Goal: Information Seeking & Learning: Learn about a topic

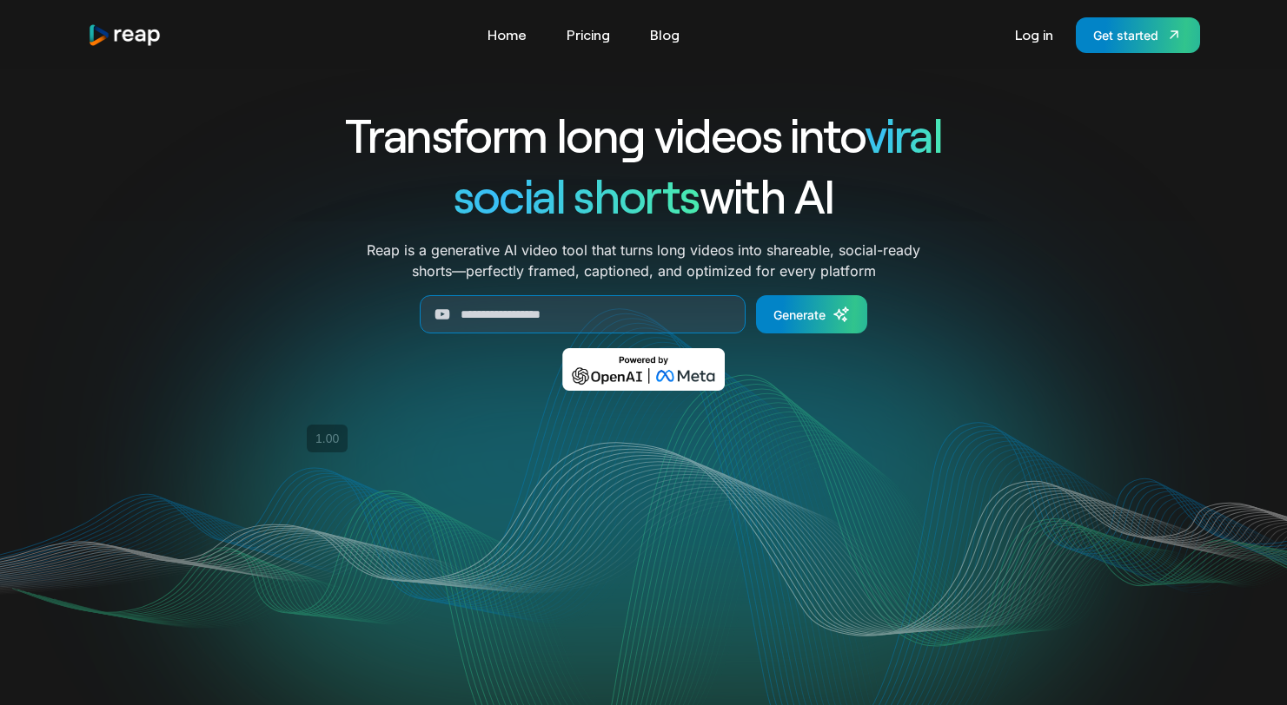
click at [268, 264] on div "Transform long videos into viral social shorts with AI Reap is a generative AI …" at bounding box center [644, 260] width 1112 height 312
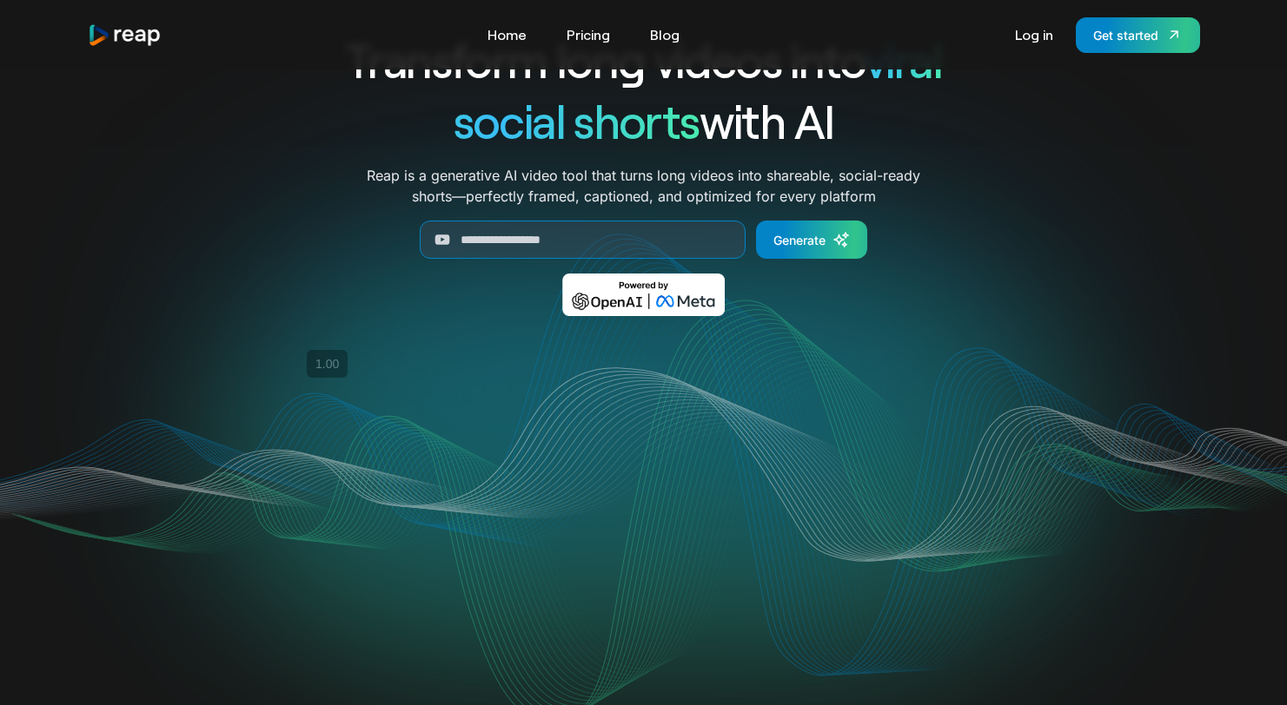
scroll to position [73, 0]
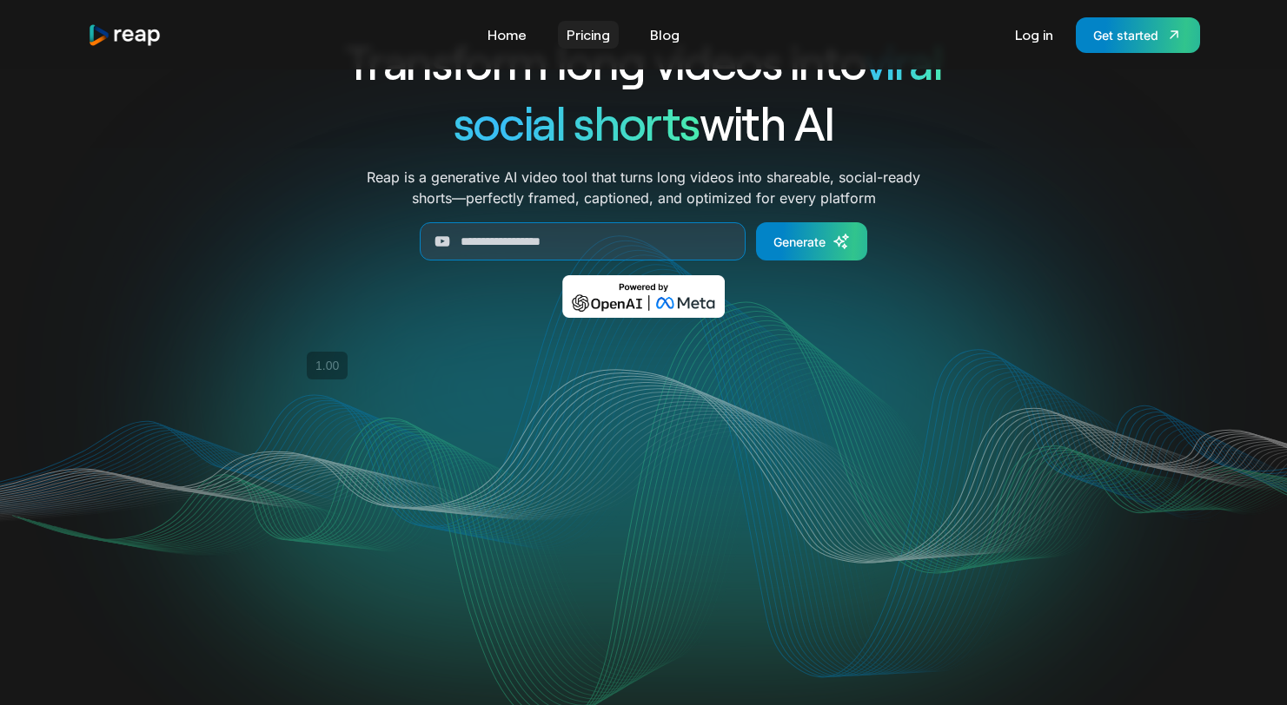
click at [582, 41] on link "Pricing" at bounding box center [588, 35] width 61 height 28
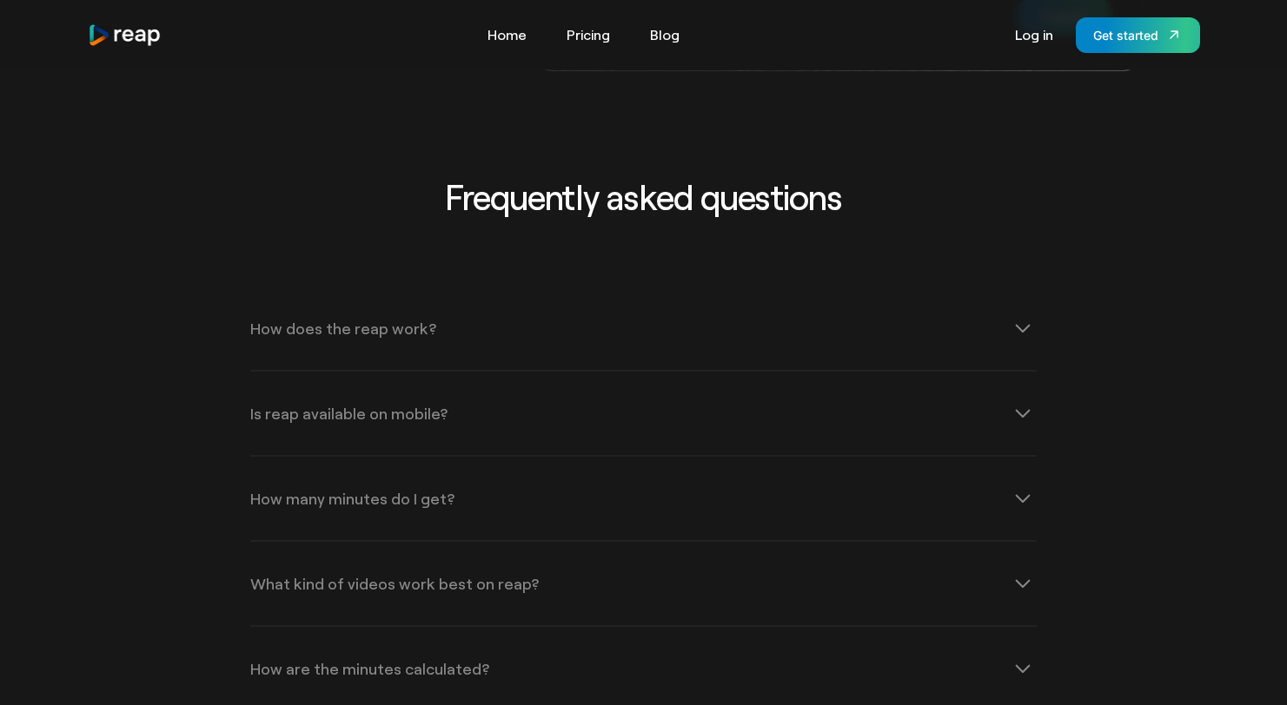
scroll to position [5440, 0]
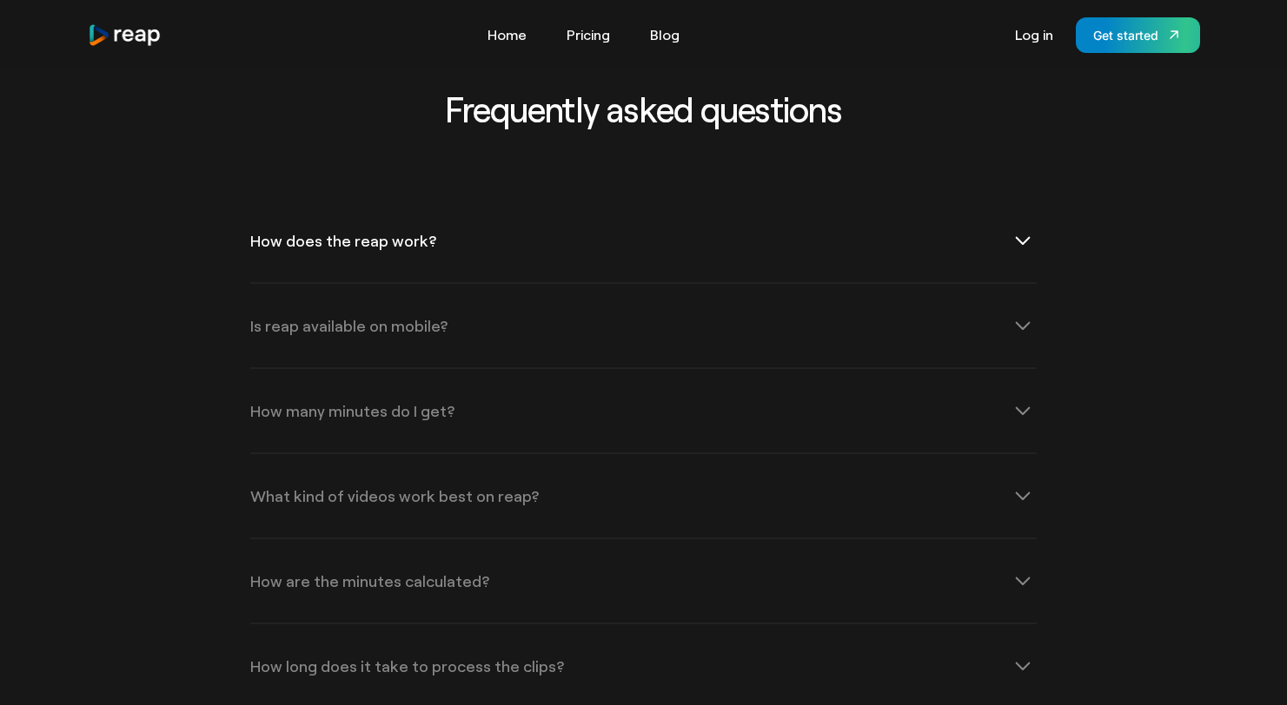
click at [527, 221] on div "How does the reap work?" at bounding box center [643, 240] width 786 height 83
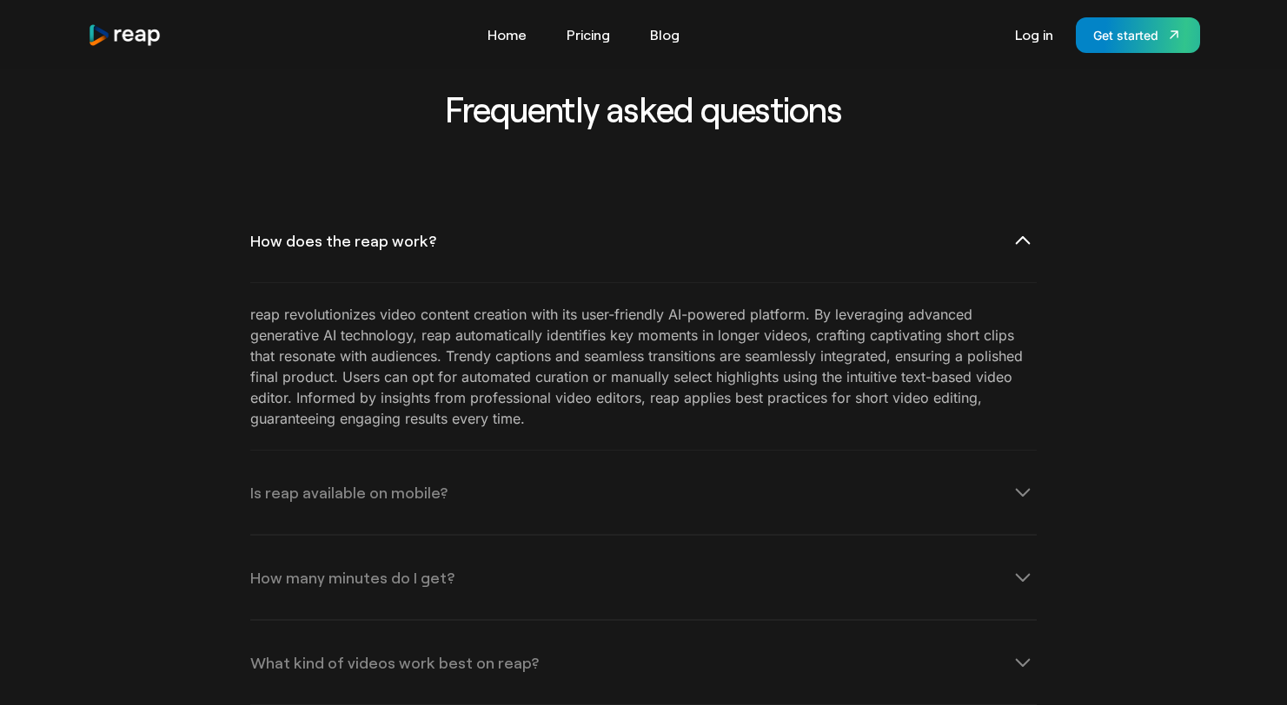
click at [482, 199] on div "How does the reap work?" at bounding box center [643, 240] width 786 height 83
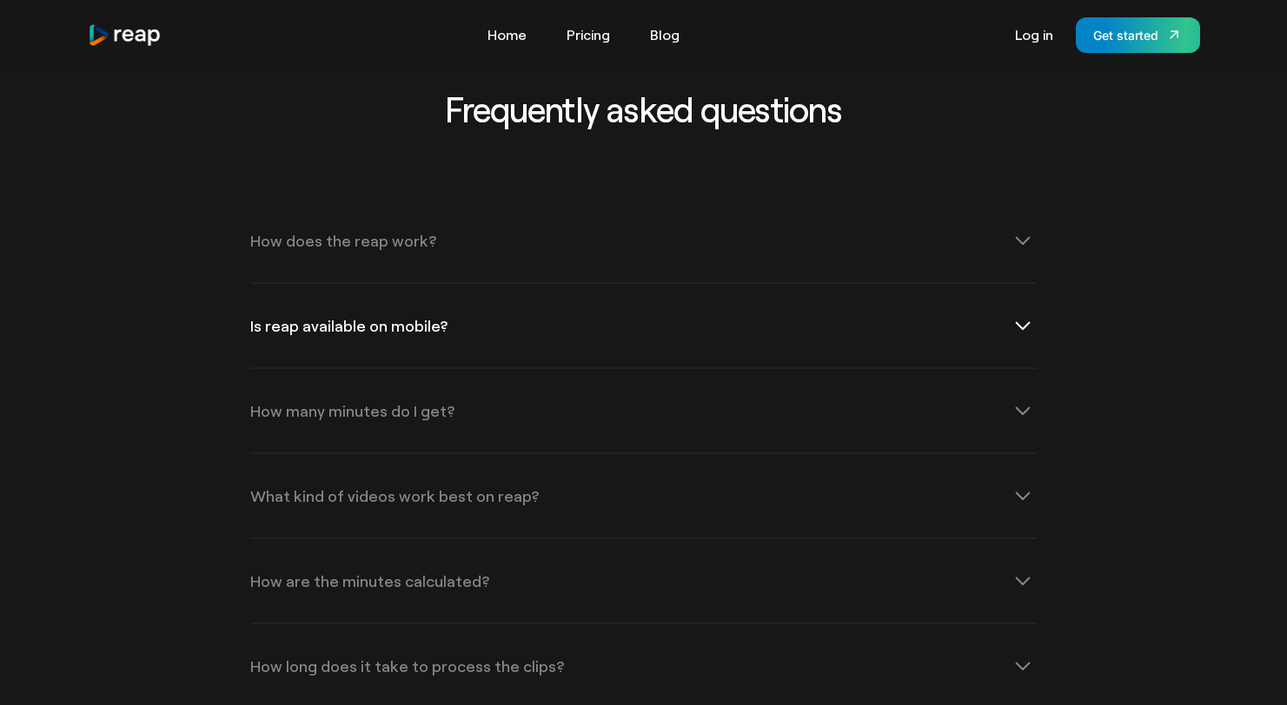
click at [476, 284] on div "Is reap available on mobile?" at bounding box center [643, 325] width 786 height 83
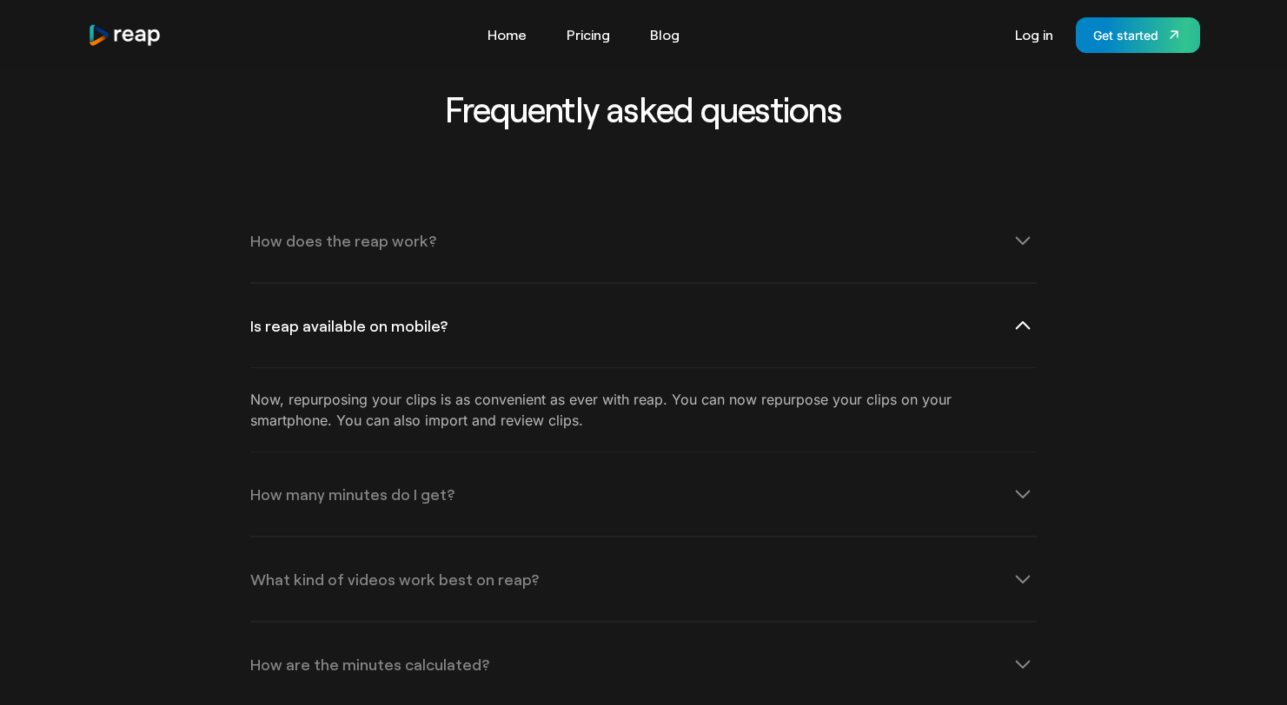
click at [476, 284] on div "Is reap available on mobile?" at bounding box center [643, 325] width 786 height 83
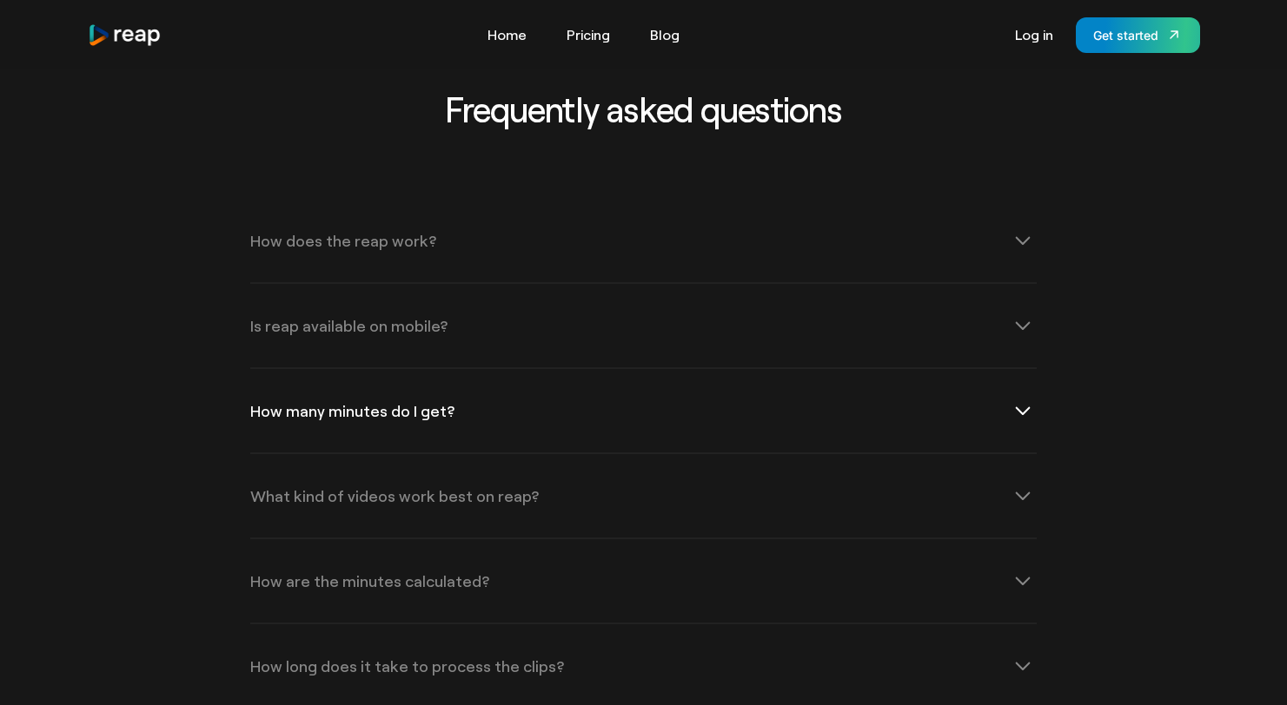
click at [468, 369] on div "How many minutes do I get?" at bounding box center [643, 410] width 786 height 83
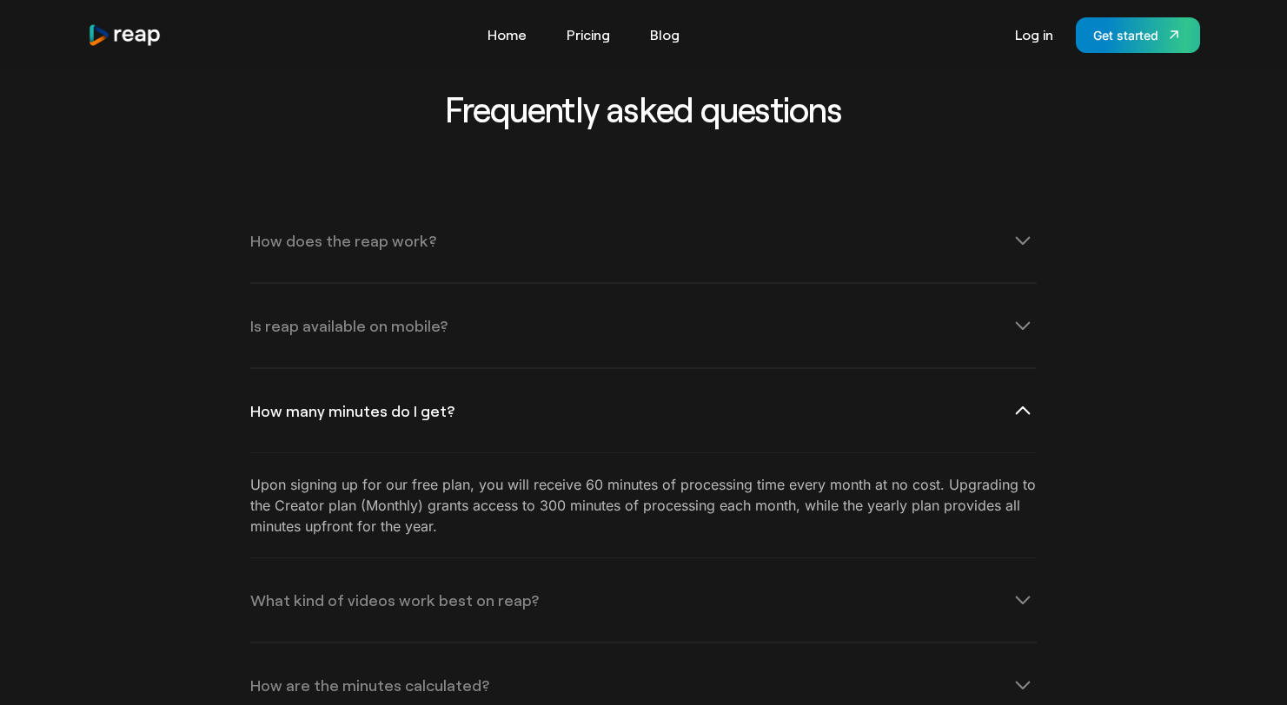
click at [467, 369] on div "How many minutes do I get?" at bounding box center [643, 410] width 786 height 83
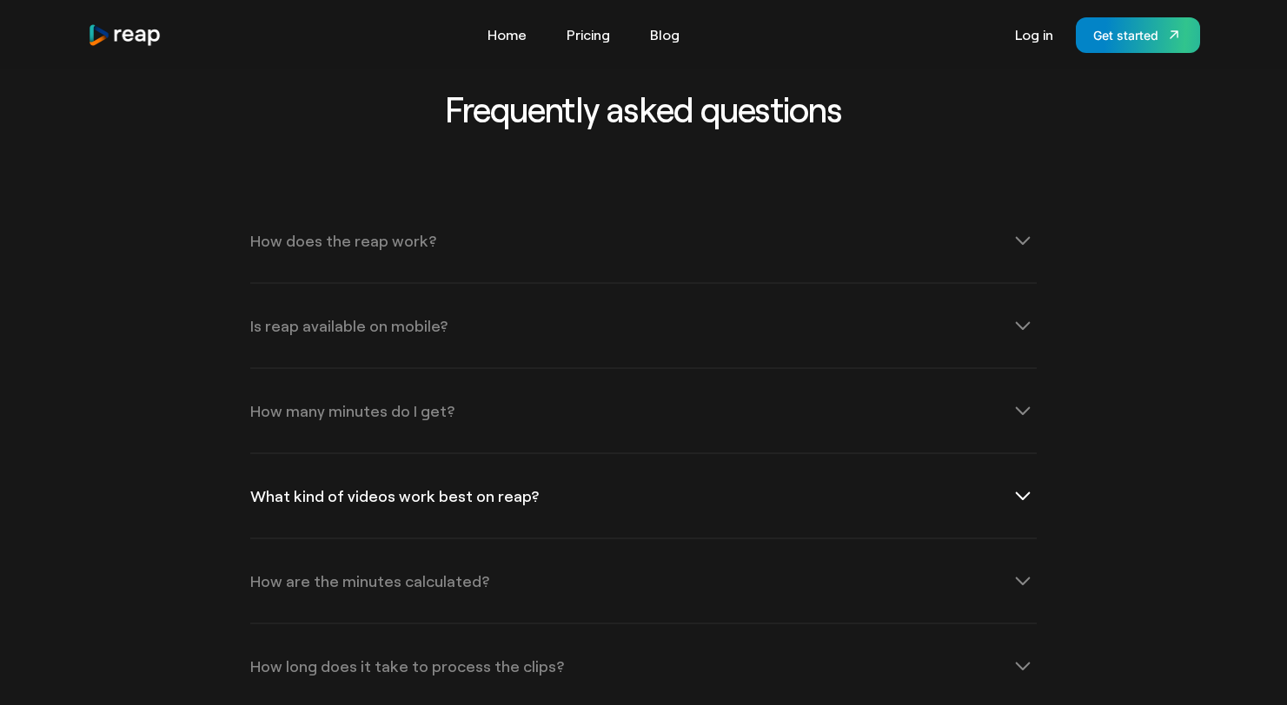
click at [478, 488] on div "What kind of videos work best on reap?" at bounding box center [394, 496] width 288 height 16
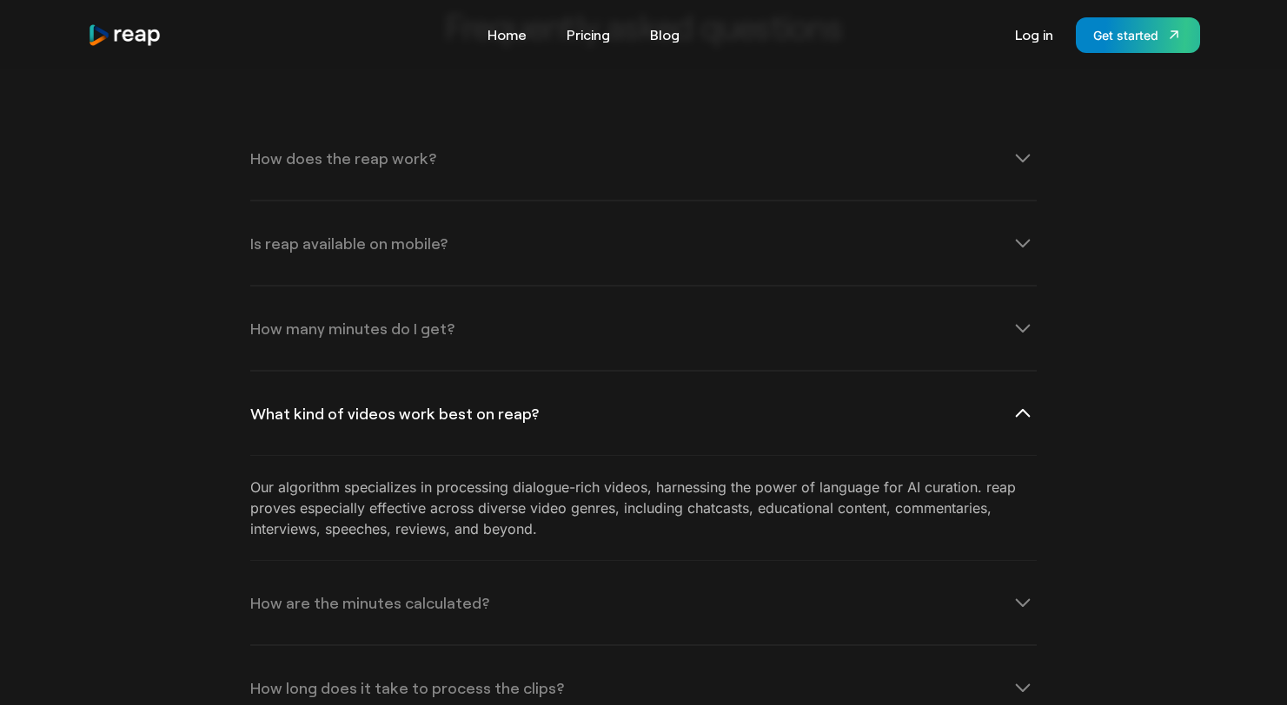
scroll to position [5533, 0]
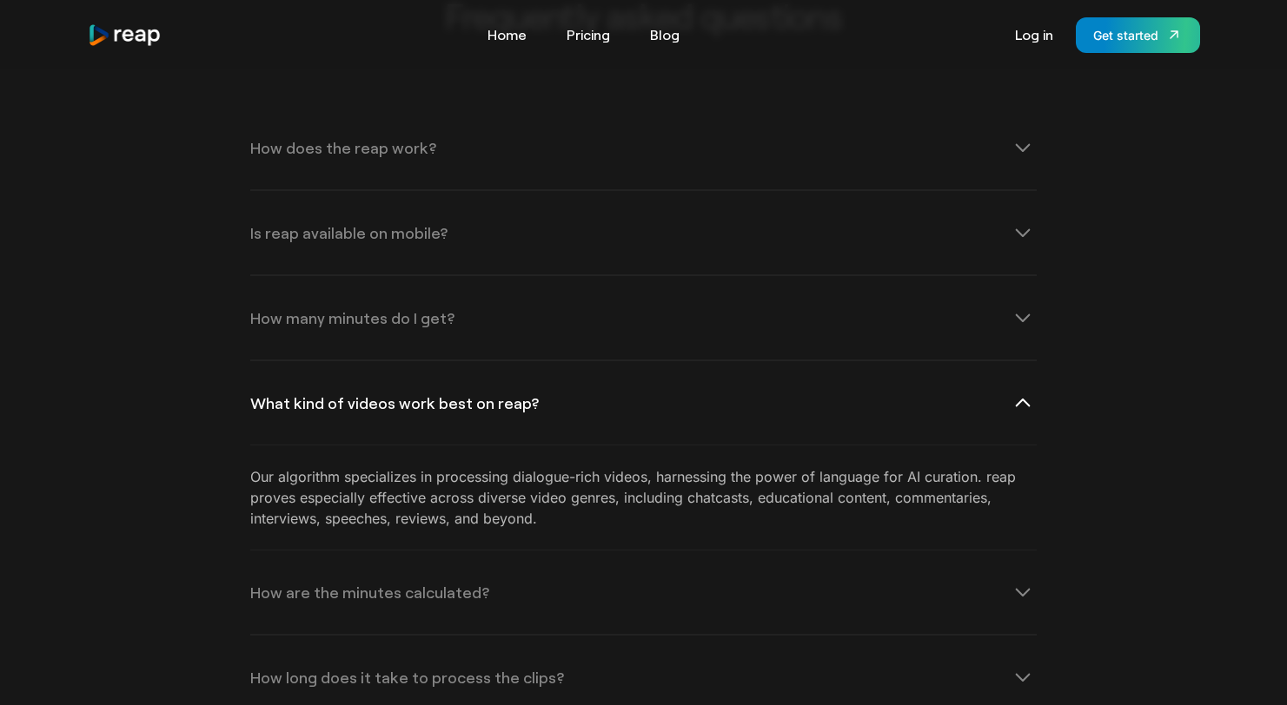
click at [452, 366] on div "What kind of videos work best on reap?" at bounding box center [643, 402] width 786 height 83
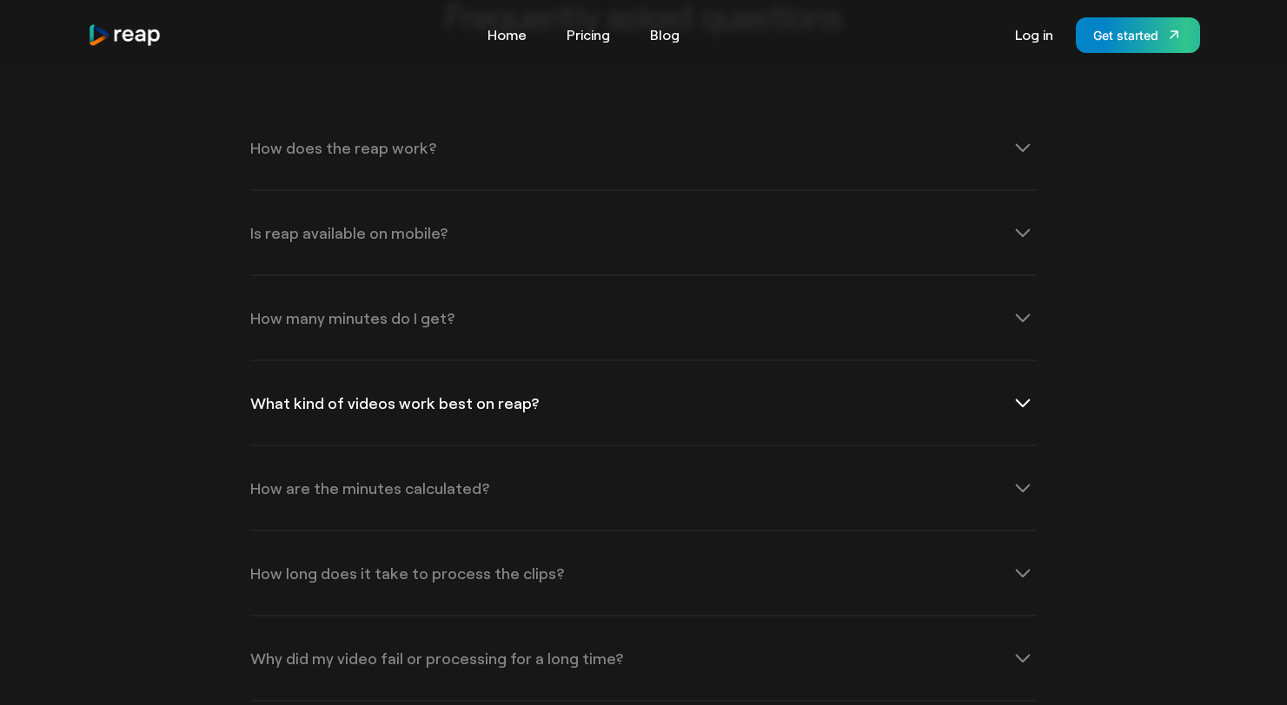
click at [452, 366] on div "What kind of videos work best on reap?" at bounding box center [643, 402] width 786 height 83
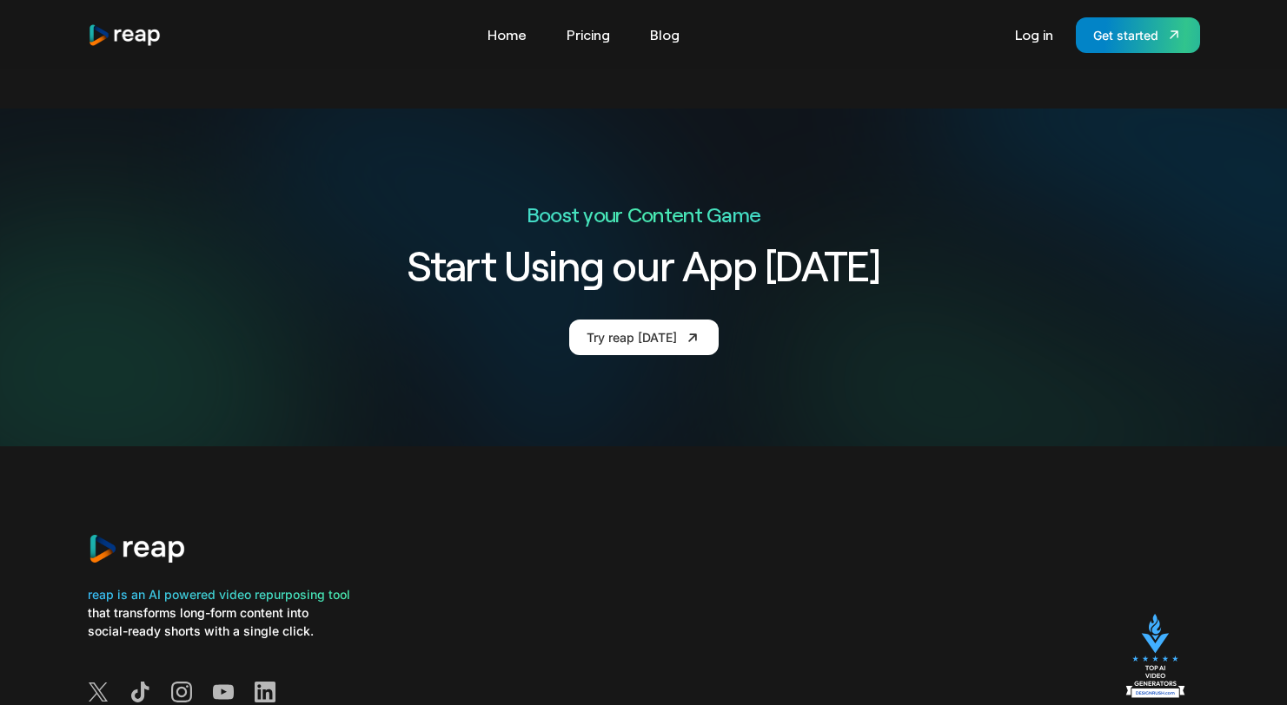
scroll to position [6625, 0]
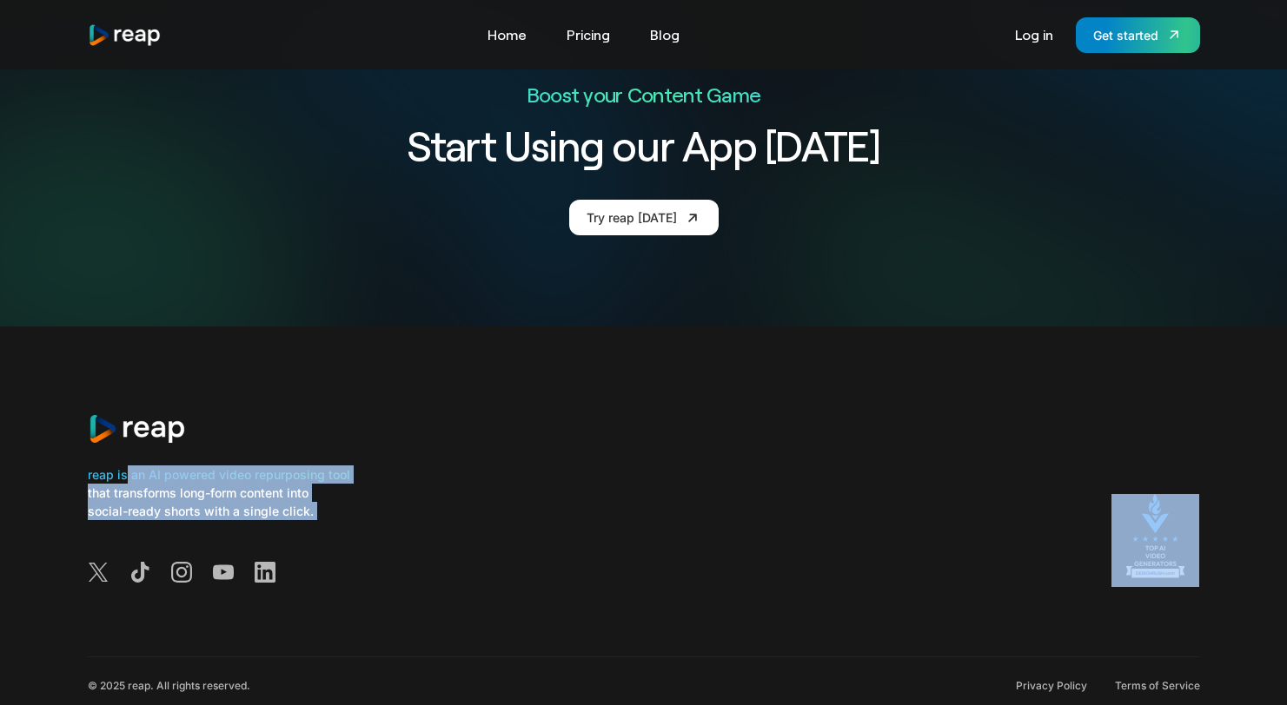
drag, startPoint x: 124, startPoint y: 429, endPoint x: 278, endPoint y: 475, distance: 160.5
click at [278, 475] on div "reap is an AI powered video repurposing tool that transforms long-form content …" at bounding box center [304, 527] width 433 height 122
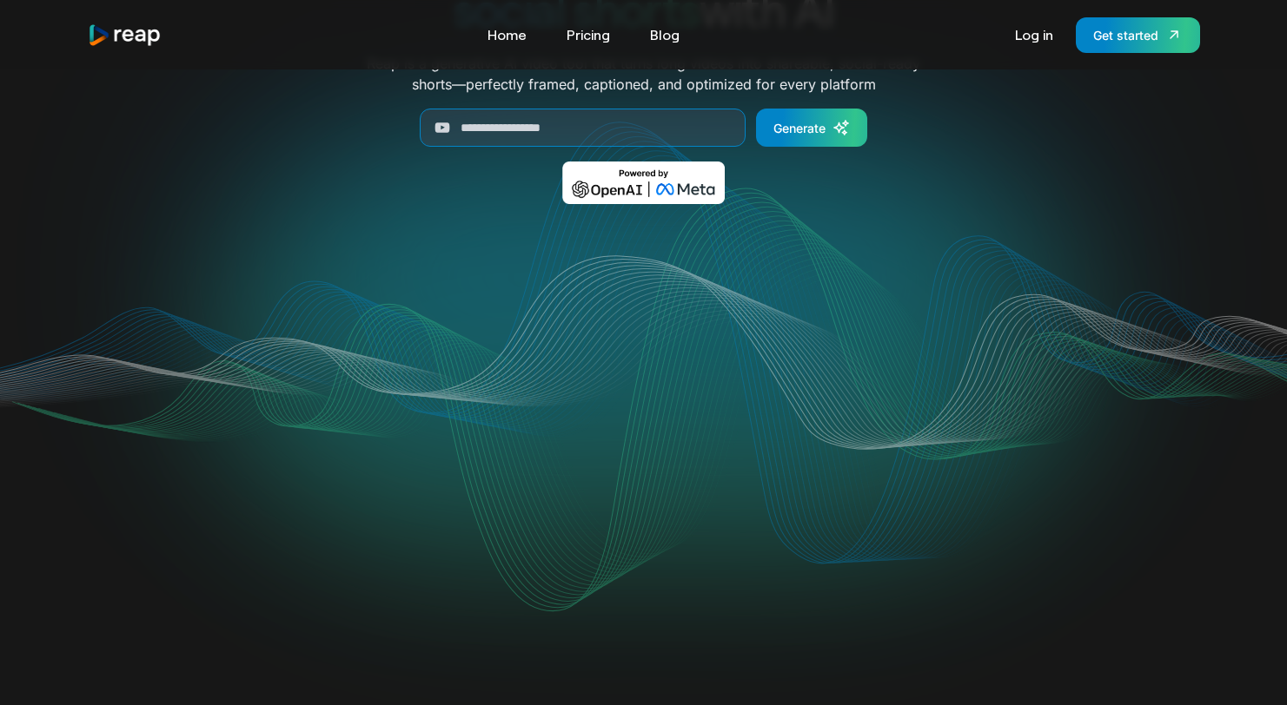
scroll to position [191, 0]
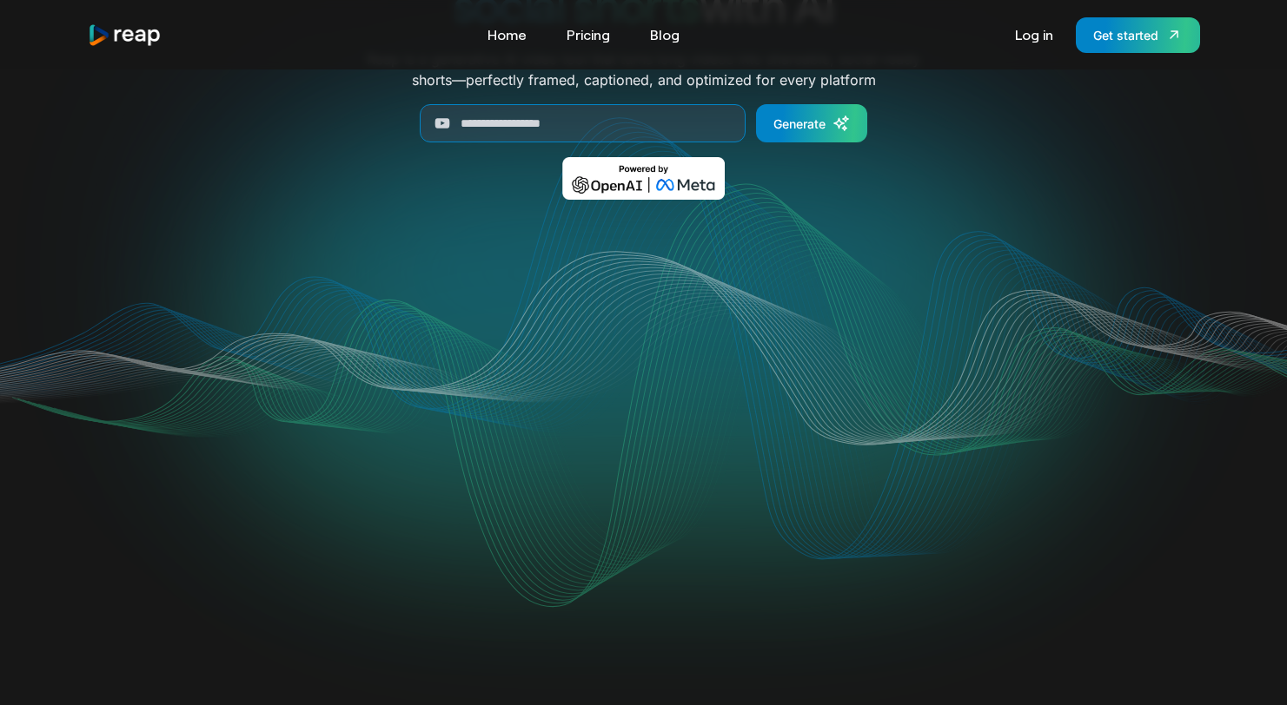
click at [1077, 371] on div "Your browser does not support the video tag." at bounding box center [644, 402] width 1112 height 354
click at [837, 467] on video "Your browser does not support the video tag." at bounding box center [643, 400] width 699 height 350
click at [669, 35] on link "Blog" at bounding box center [664, 35] width 47 height 28
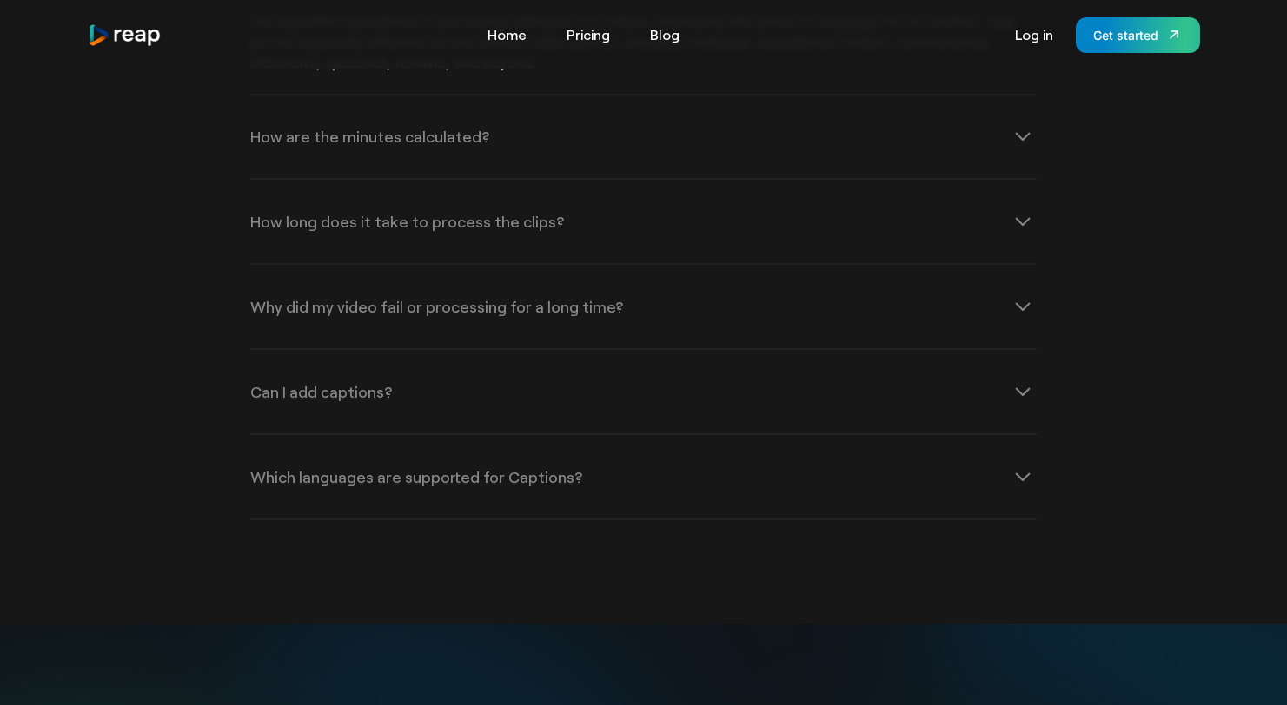
scroll to position [5870, 0]
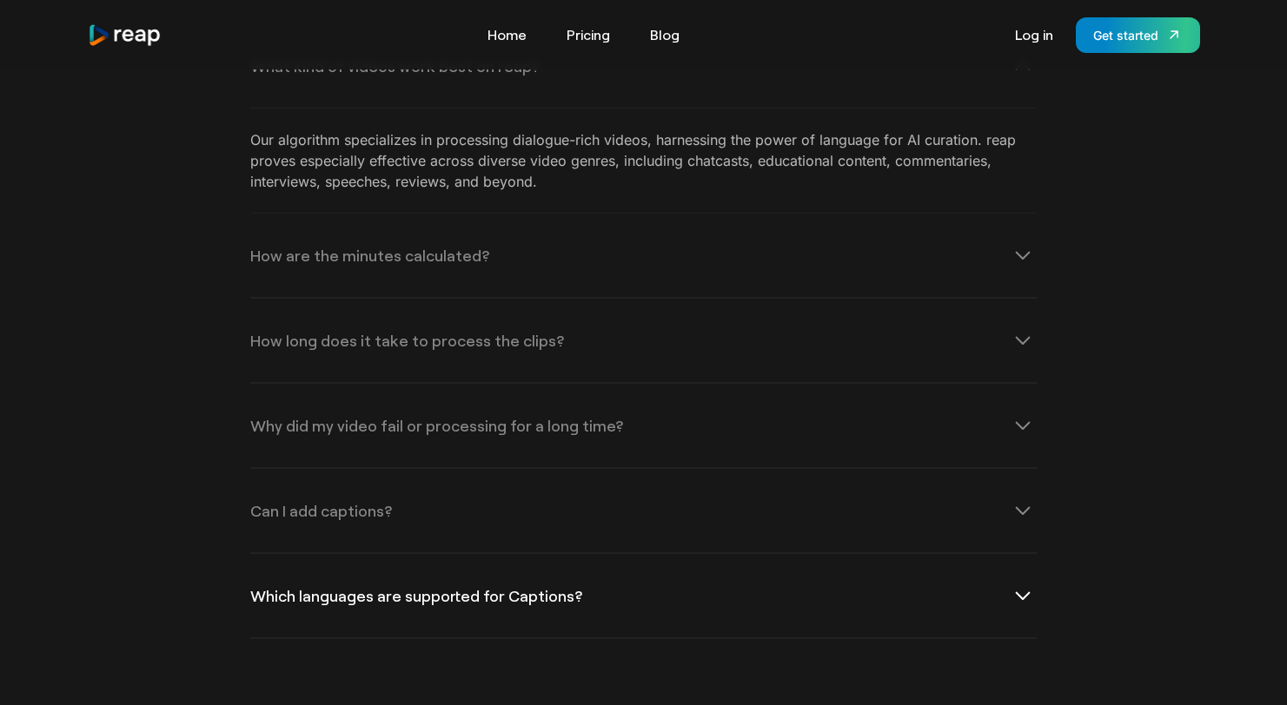
click at [373, 588] on div "Which languages are supported for Captions?" at bounding box center [416, 596] width 332 height 16
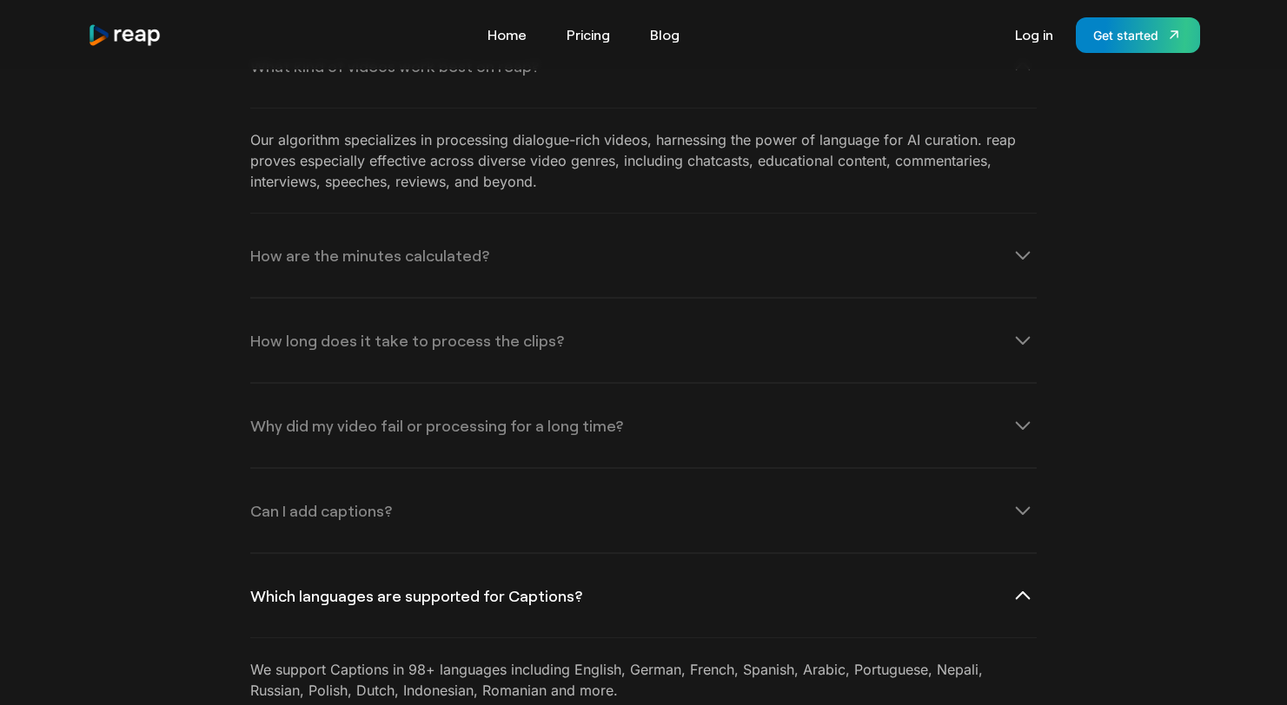
click at [373, 588] on div "Which languages are supported for Captions?" at bounding box center [416, 596] width 332 height 16
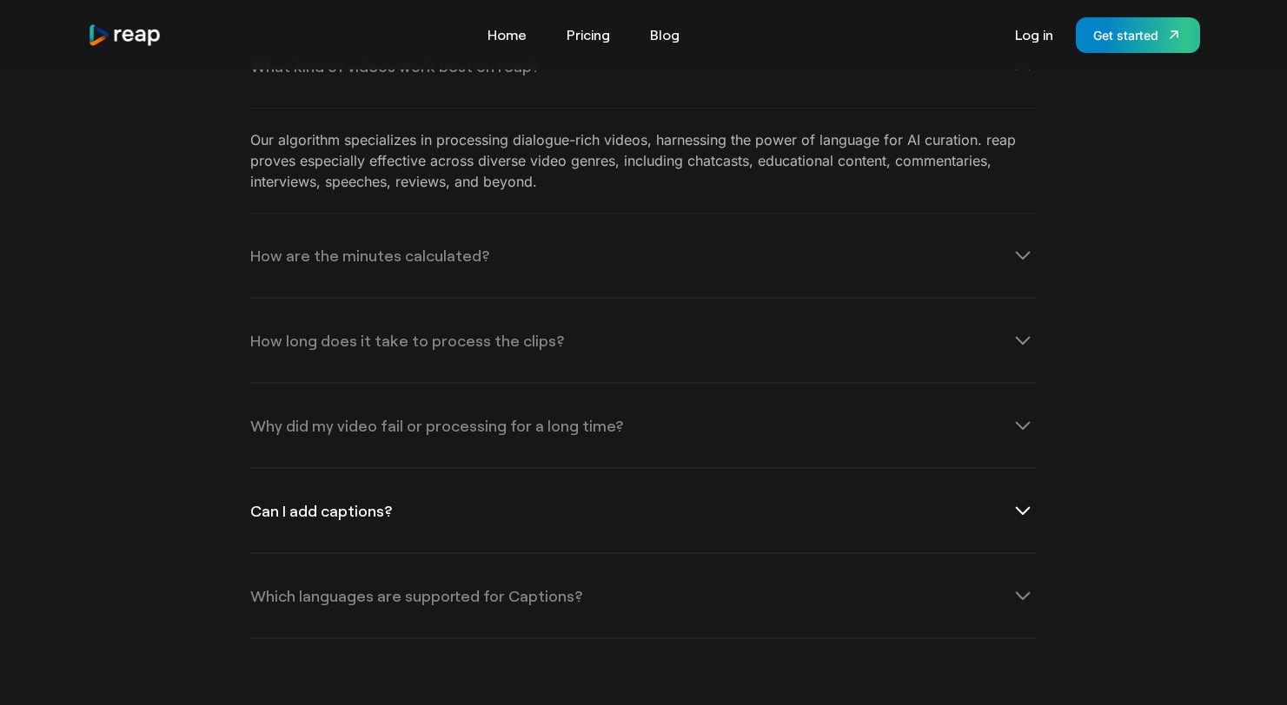
click at [351, 503] on div "Can I add captions?" at bounding box center [321, 511] width 142 height 16
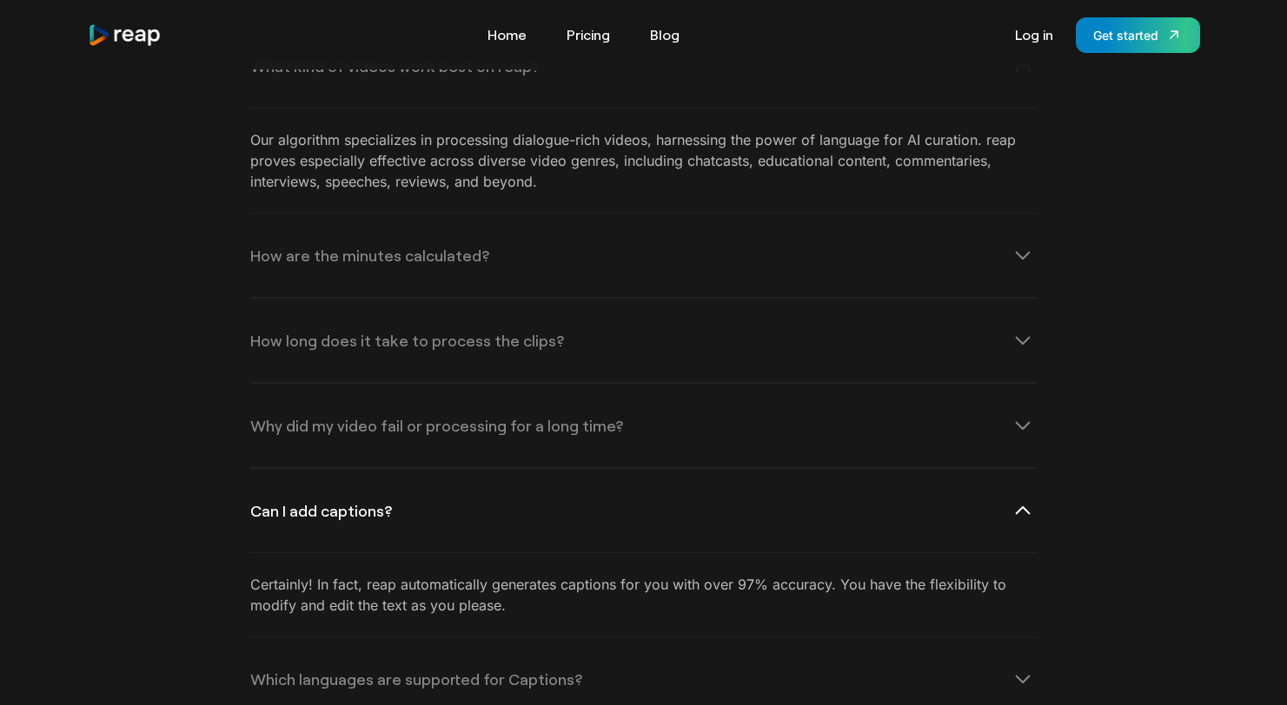
click at [351, 503] on div "Can I add captions?" at bounding box center [321, 511] width 142 height 16
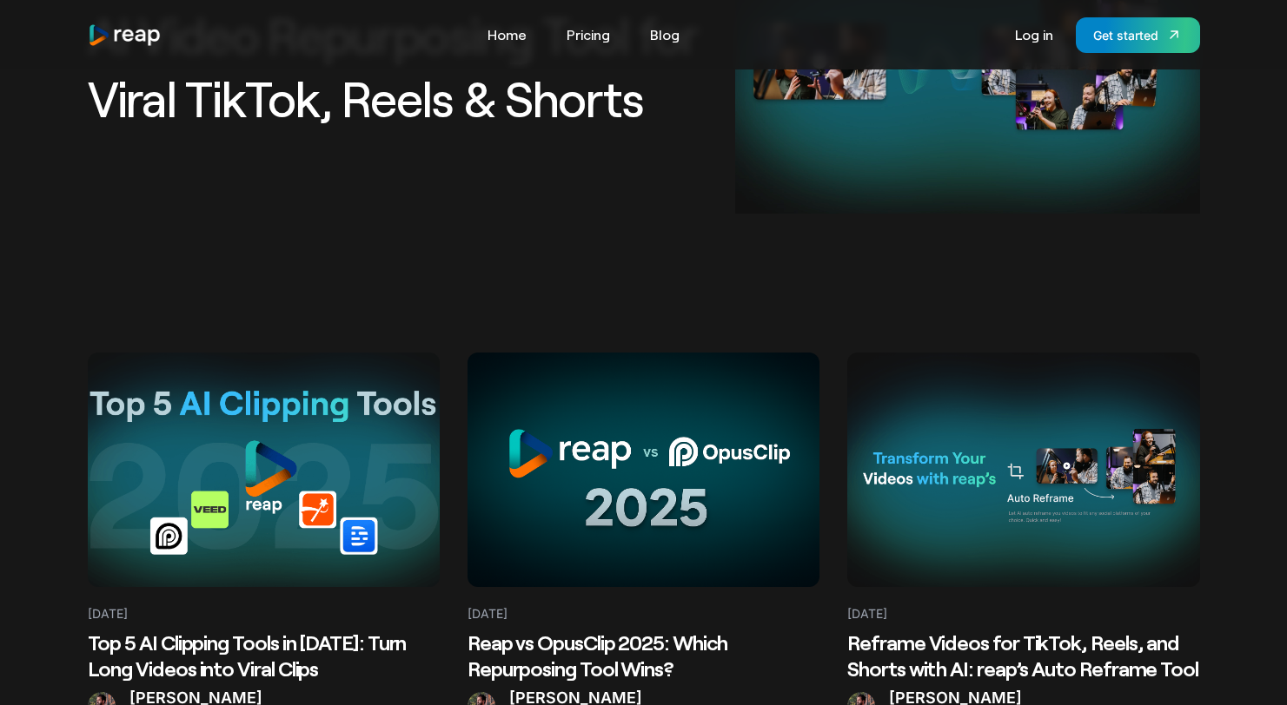
scroll to position [260, 0]
